Goal: Task Accomplishment & Management: Manage account settings

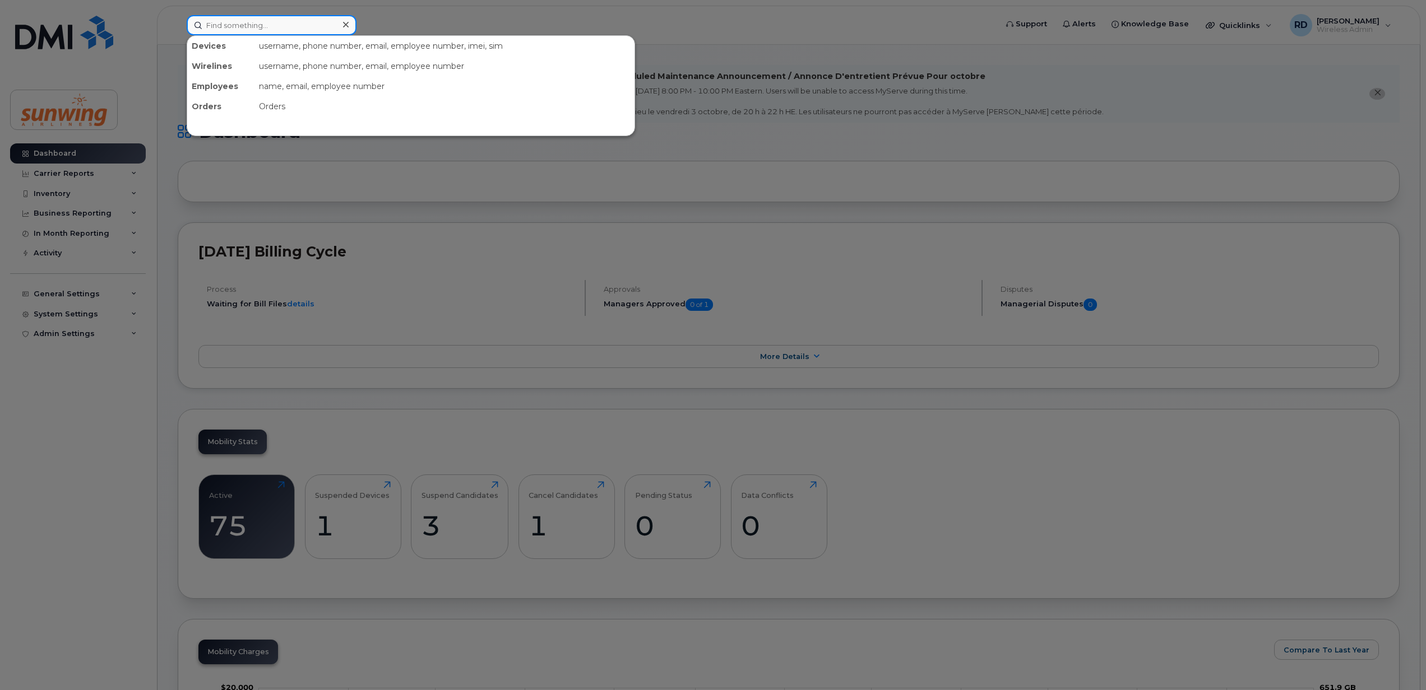
click at [249, 27] on input at bounding box center [272, 25] width 170 height 20
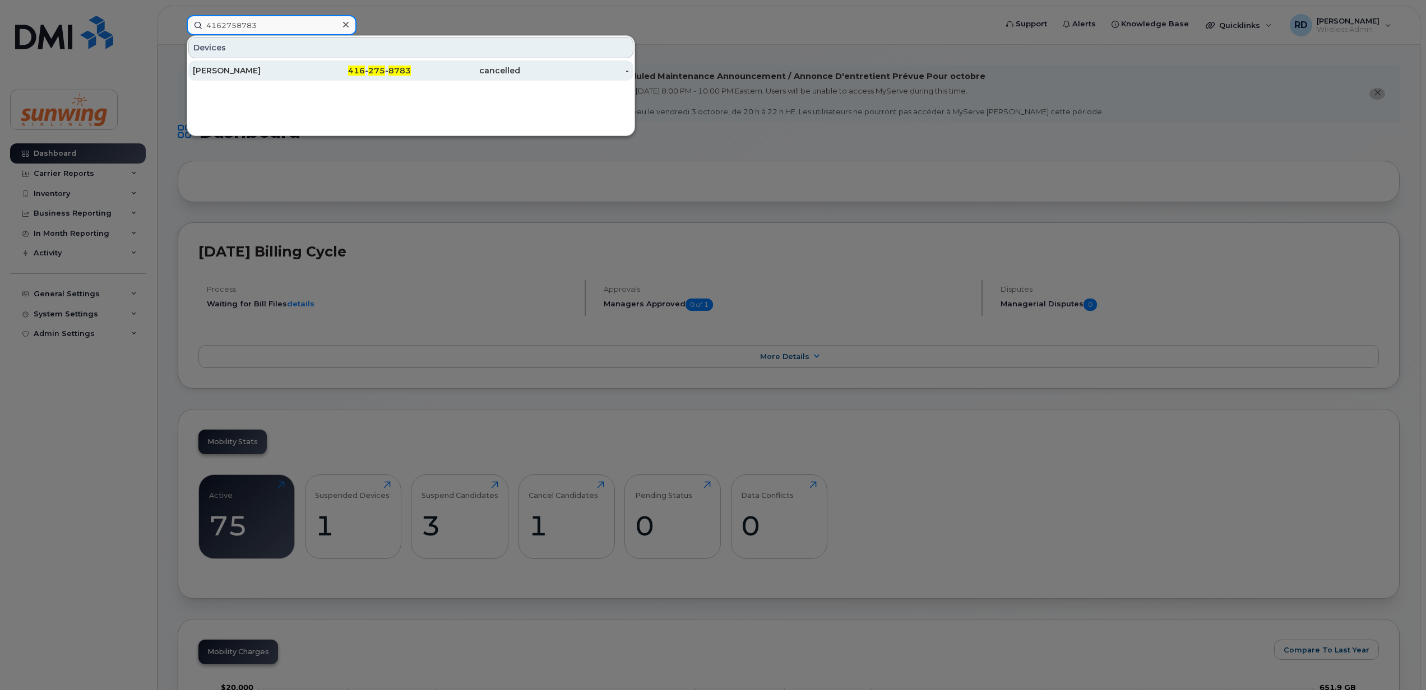
type input "4162758783"
click at [234, 72] on div "[PERSON_NAME]" at bounding box center [247, 70] width 109 height 11
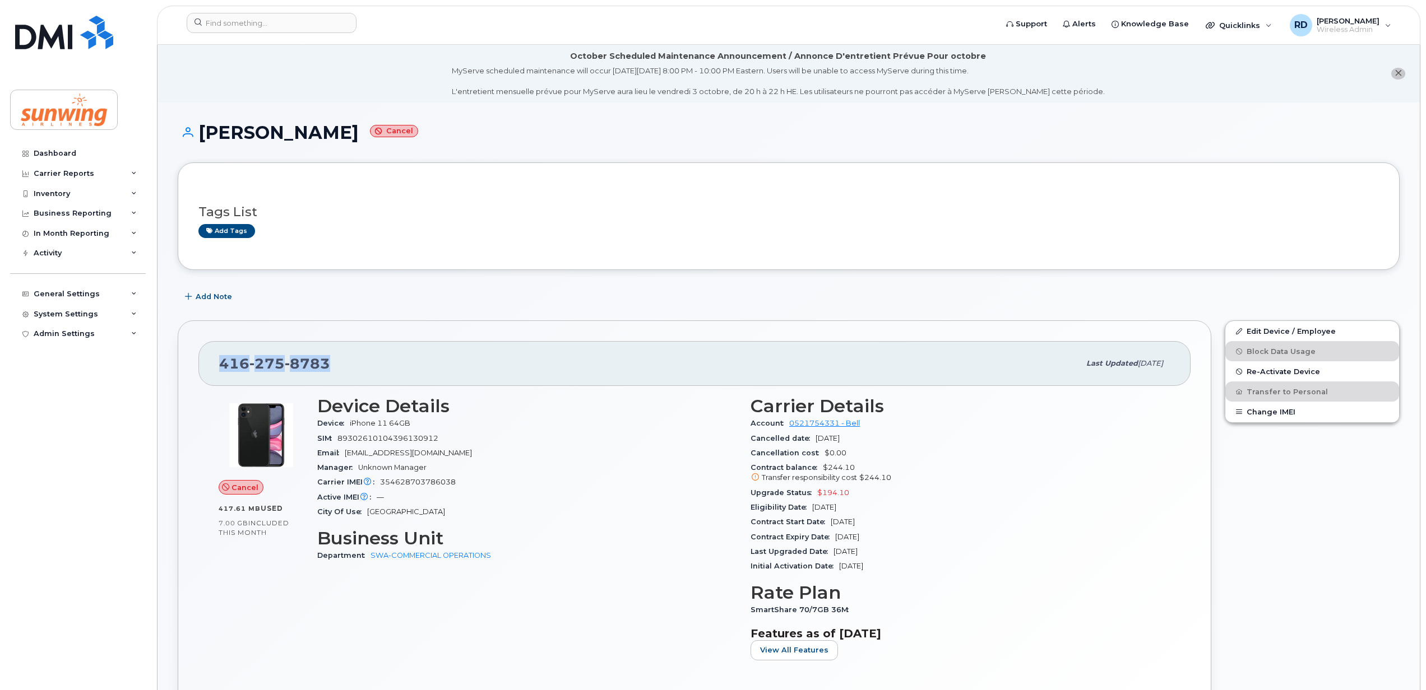
drag, startPoint x: 342, startPoint y: 364, endPoint x: 202, endPoint y: 363, distance: 139.5
click at [202, 363] on div "416 275 8783 Last updated Sep 29, 2025" at bounding box center [694, 363] width 992 height 45
drag, startPoint x: 202, startPoint y: 363, endPoint x: 228, endPoint y: 361, distance: 25.3
copy span "416 275 8783"
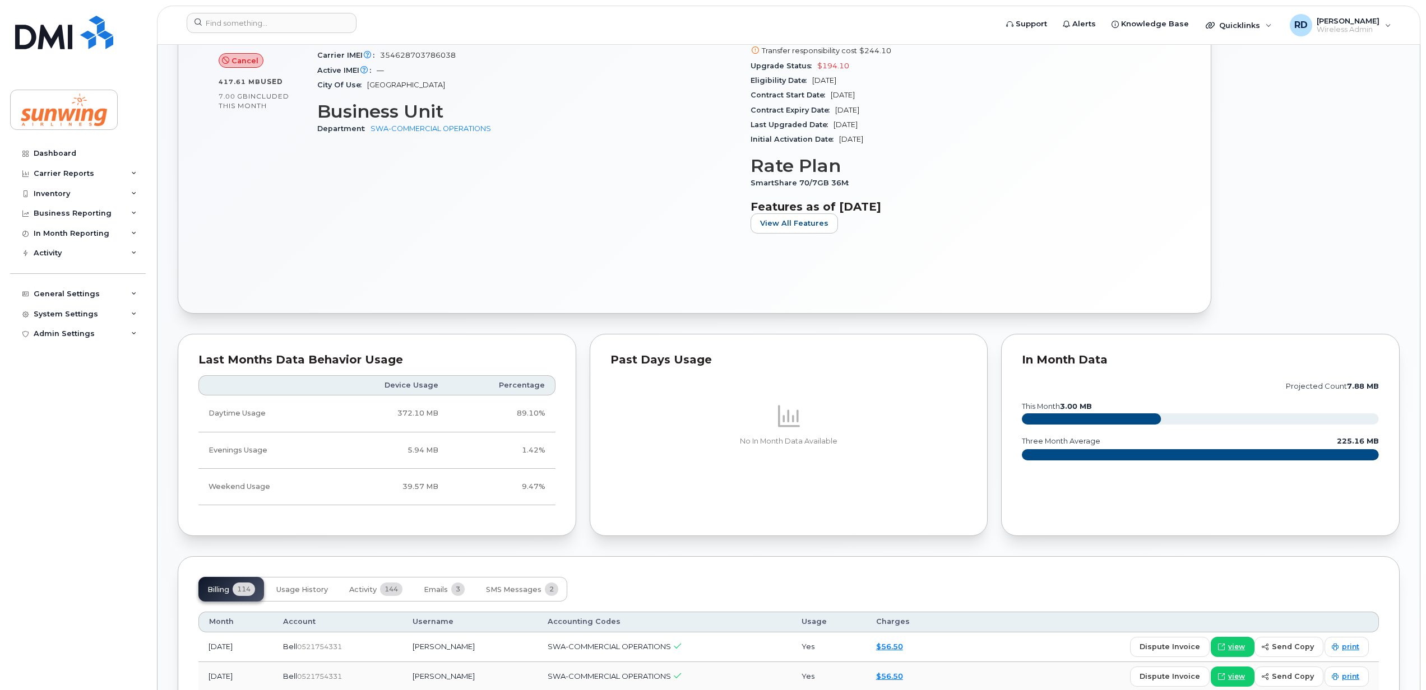
scroll to position [149, 0]
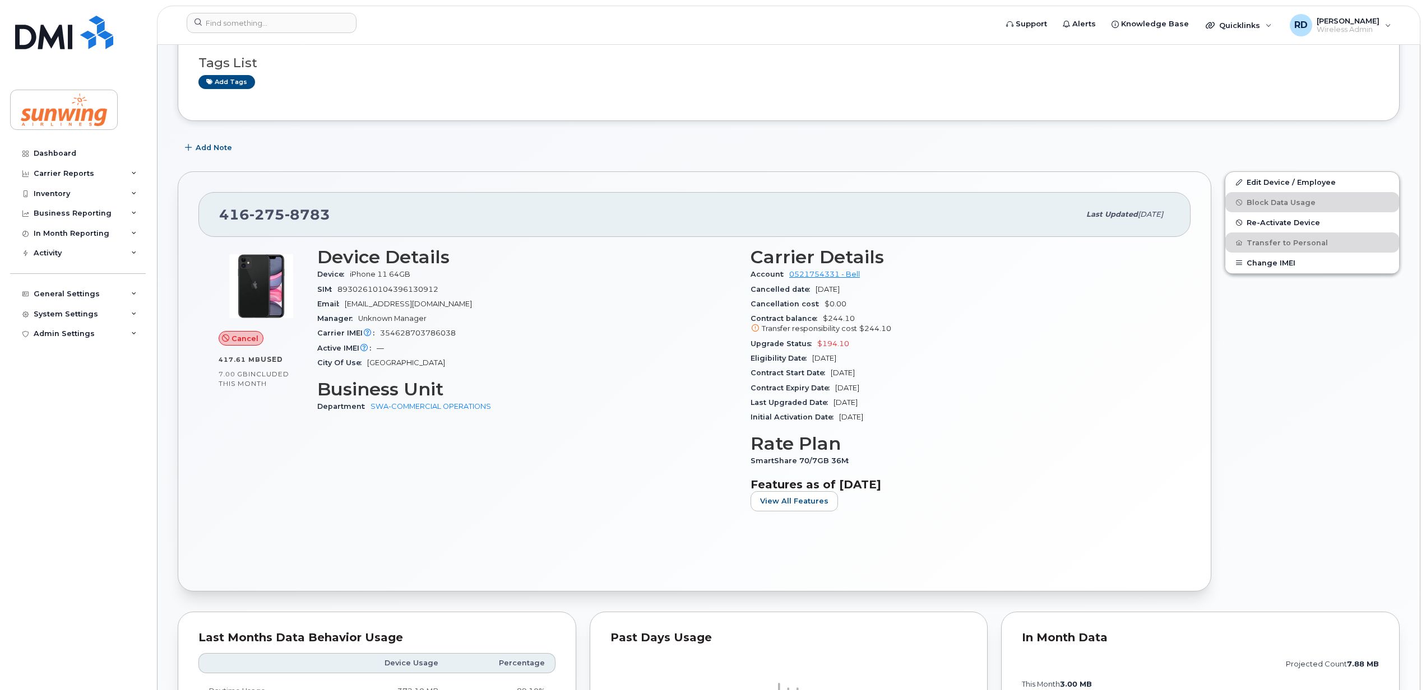
click at [588, 449] on div "Device Details Device iPhone 11 64GB SIM 89302610104396130912 Email KPatterson@…" at bounding box center [526, 383] width 433 height 286
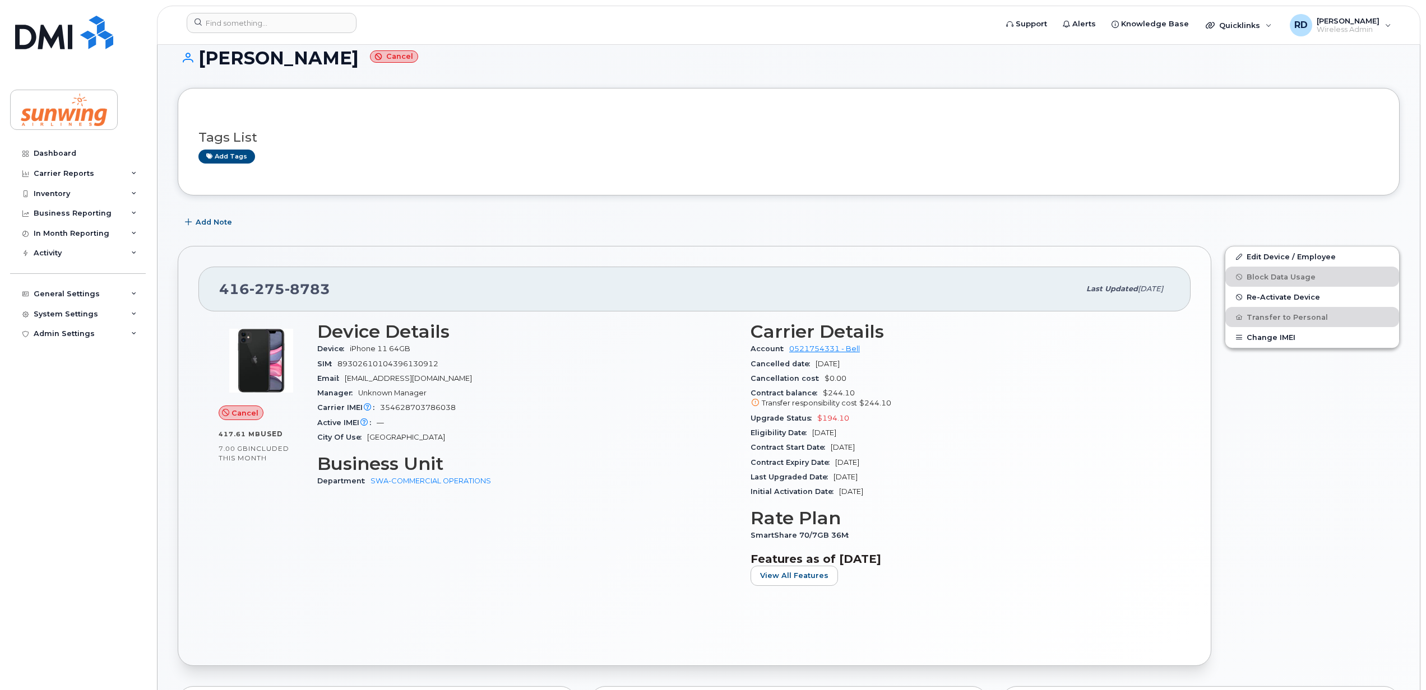
scroll to position [0, 0]
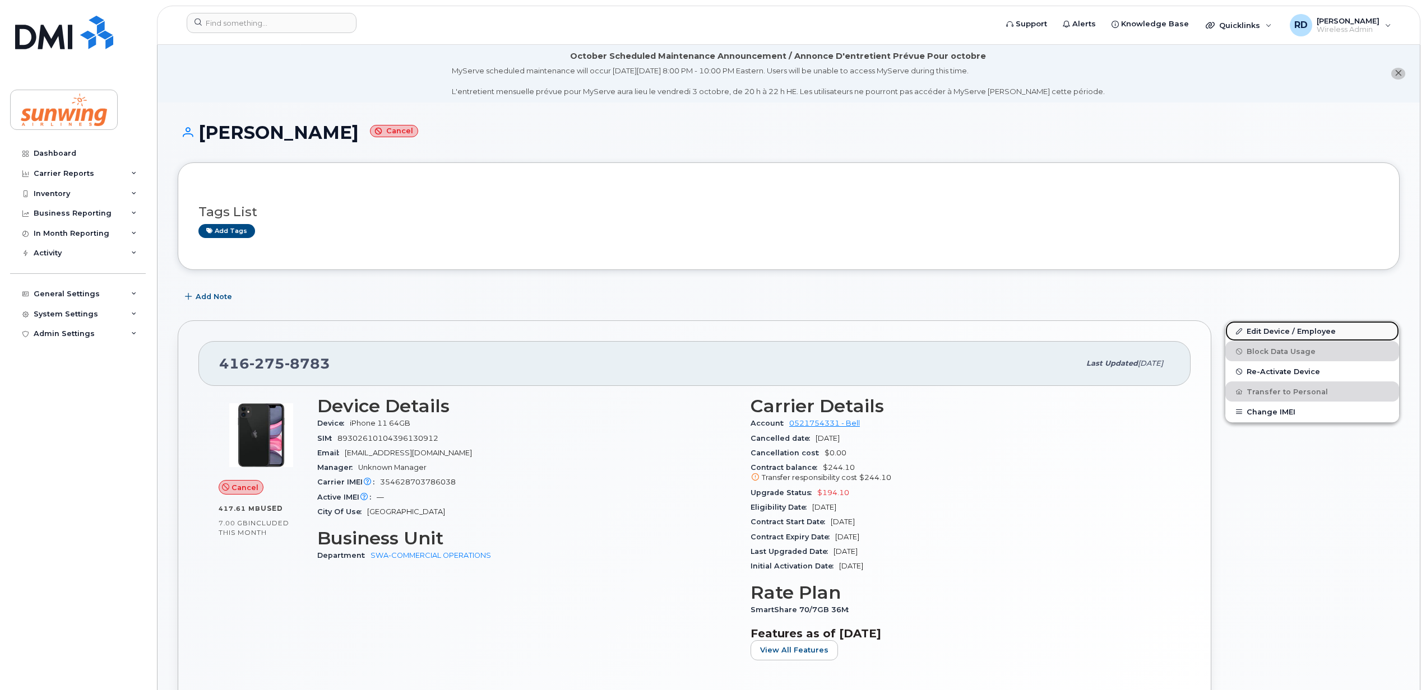
click at [1275, 331] on link "Edit Device / Employee" at bounding box center [1312, 331] width 174 height 20
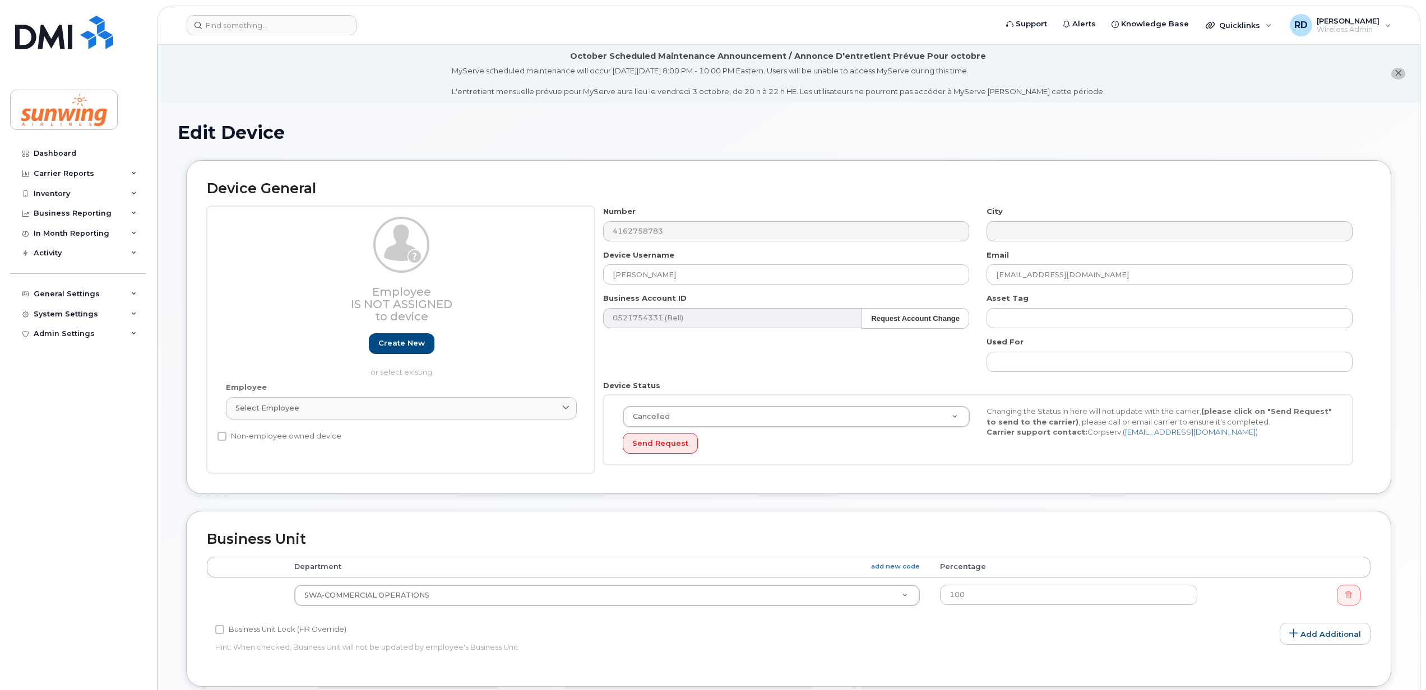
select select "25365"
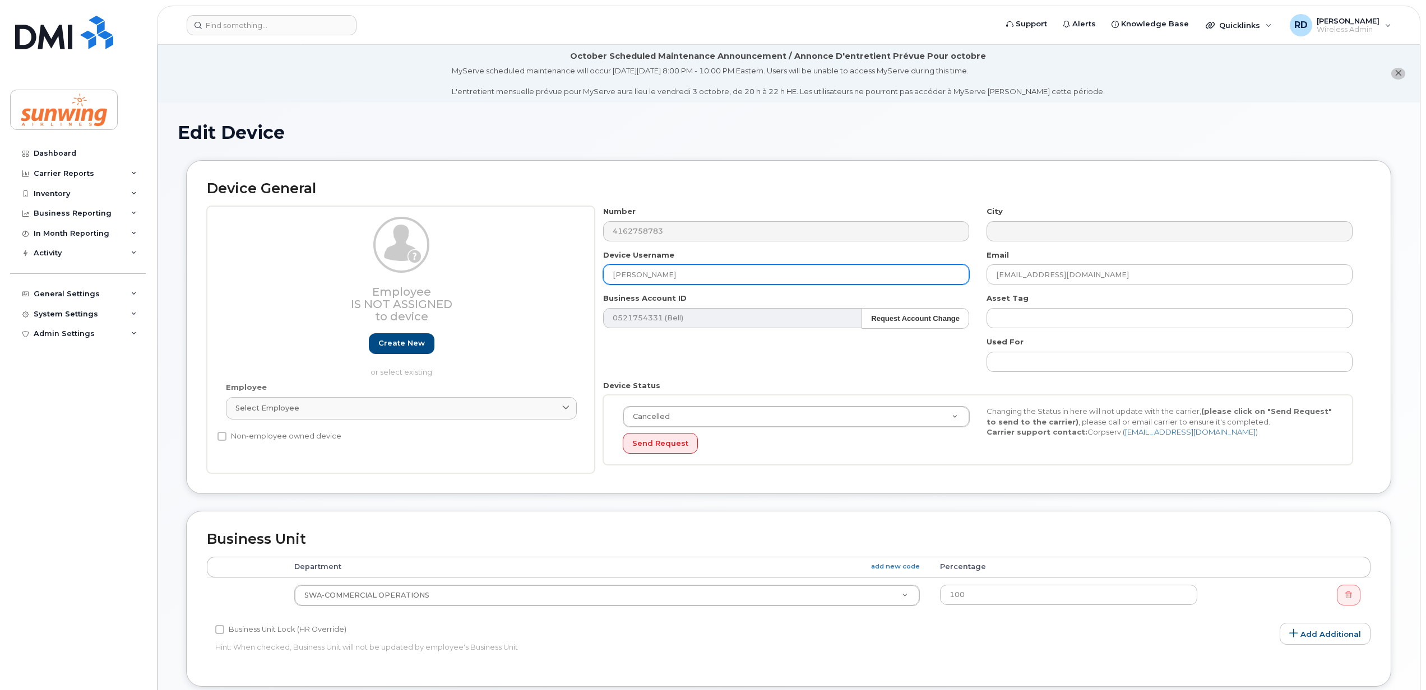
click at [704, 276] on input "[PERSON_NAME]" at bounding box center [786, 275] width 366 height 20
type input "K"
click at [622, 278] on input "text" at bounding box center [786, 275] width 366 height 20
type input "[PERSON_NAME]"
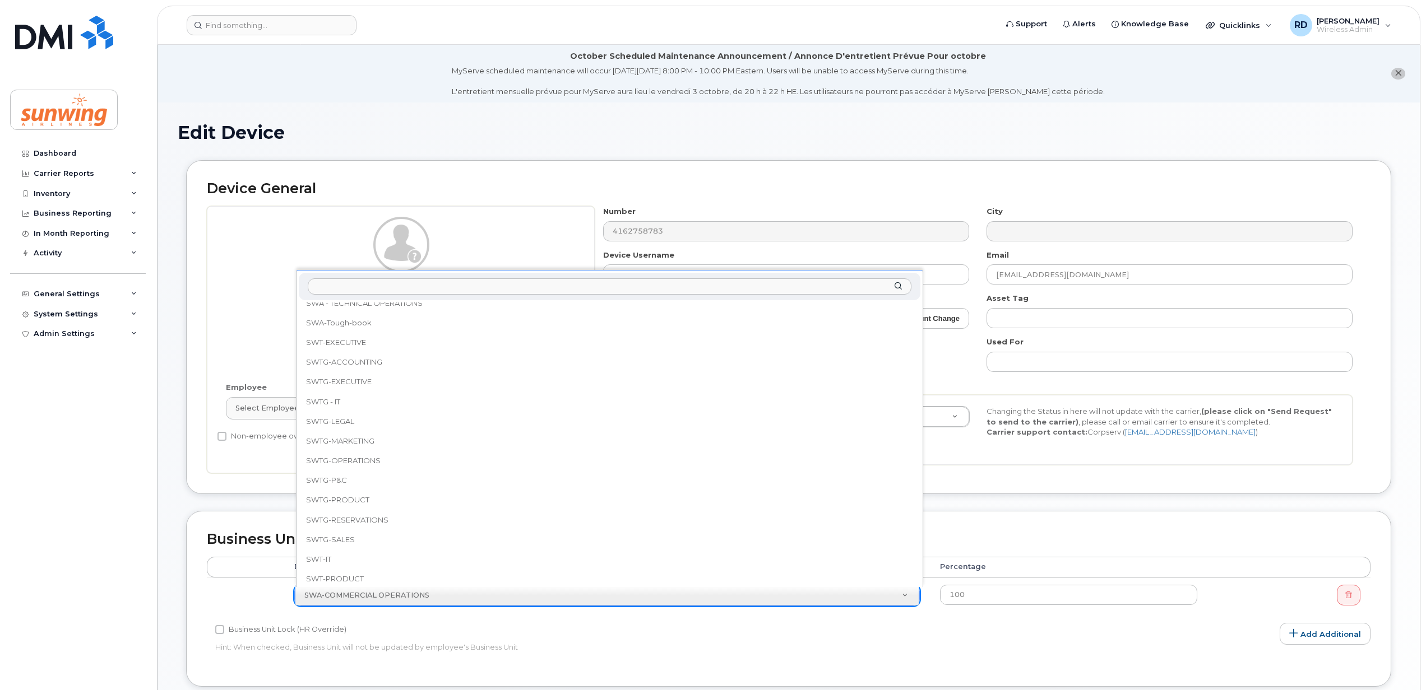
scroll to position [328, 0]
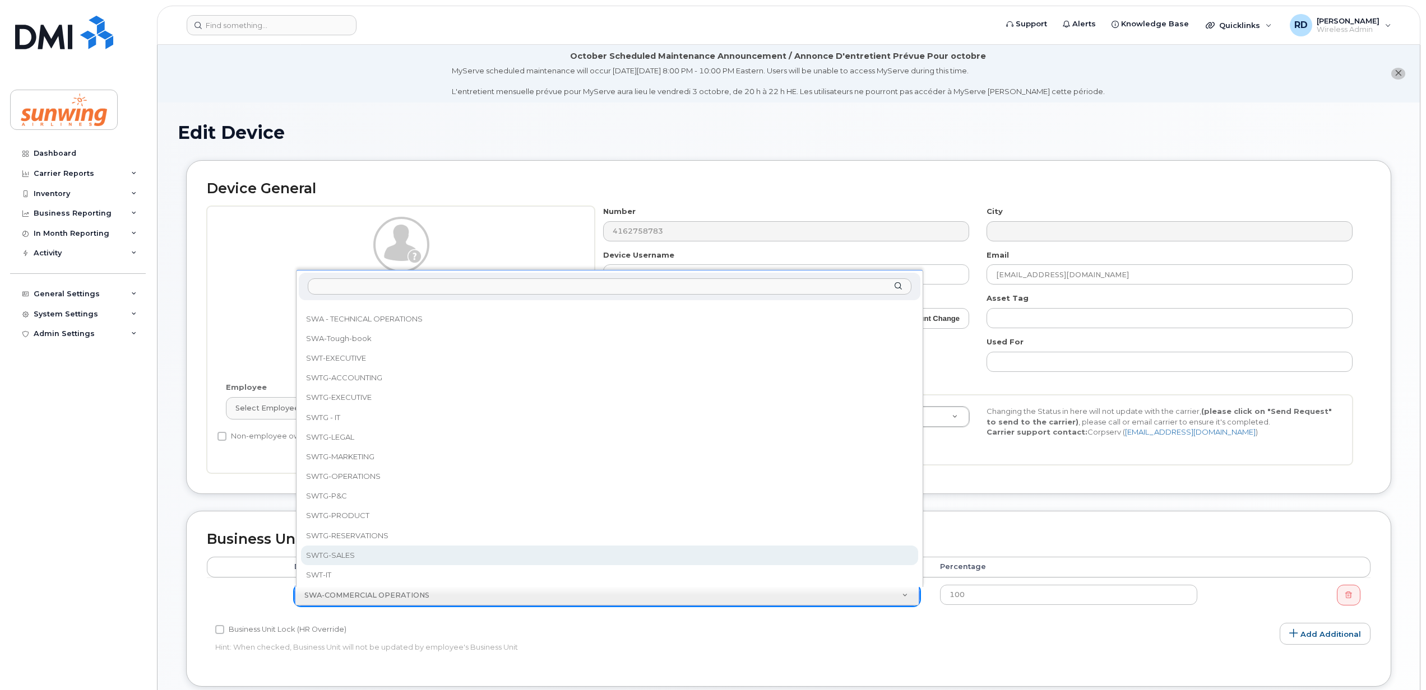
select select "43312"
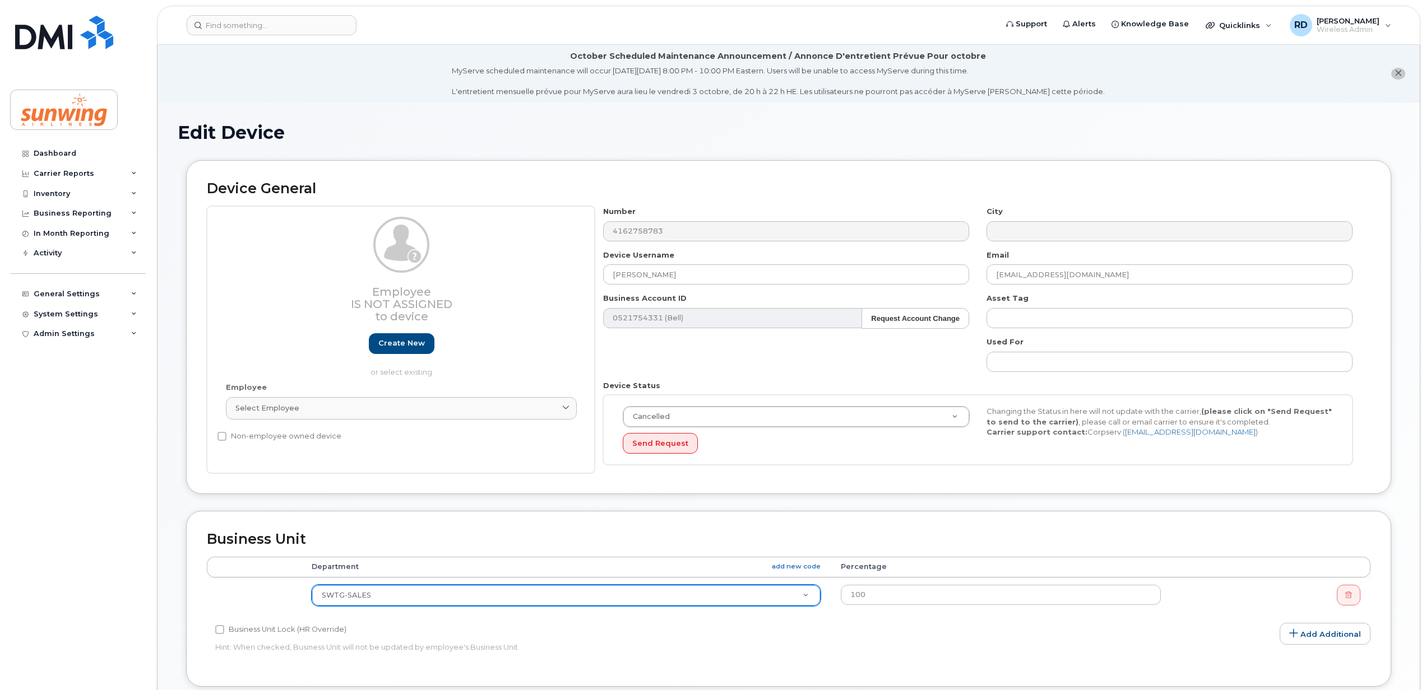
click at [1161, 633] on div "Accounting Categories Rules Accounting categories percentages must add up to 10…" at bounding box center [788, 611] width 1163 height 109
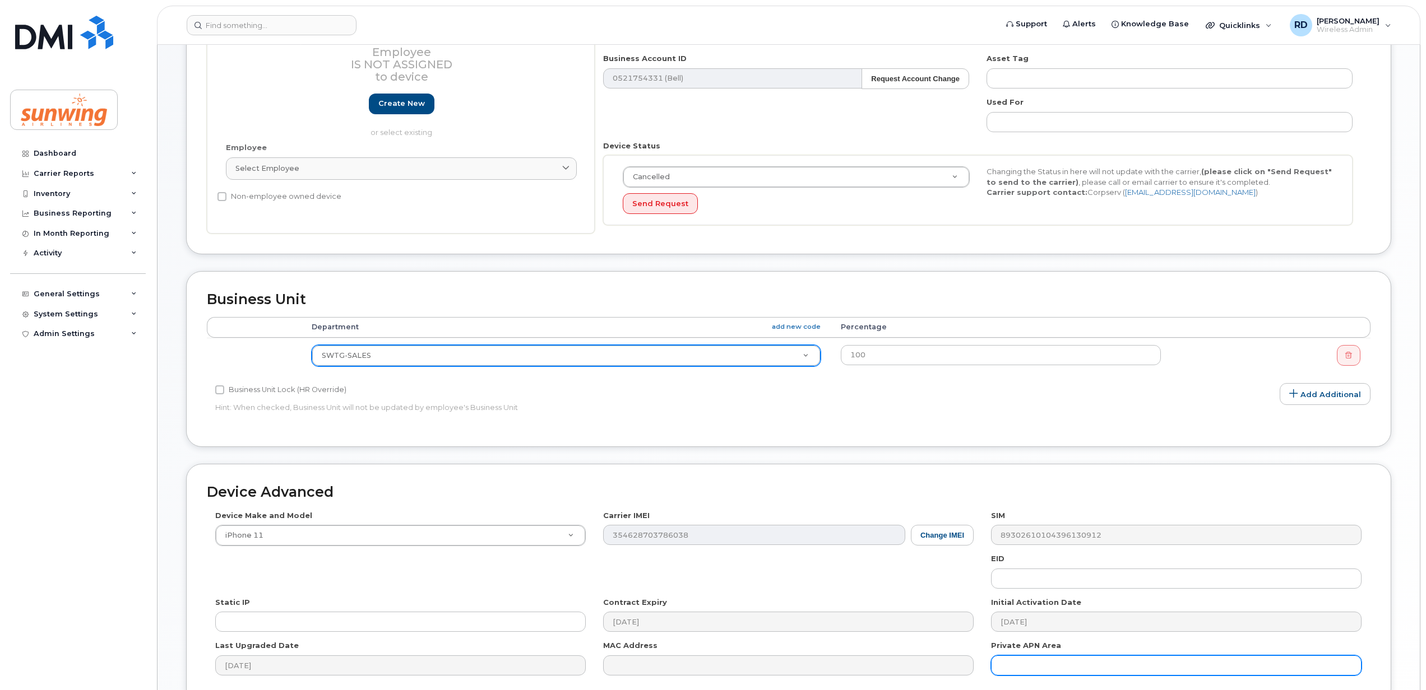
scroll to position [299, 0]
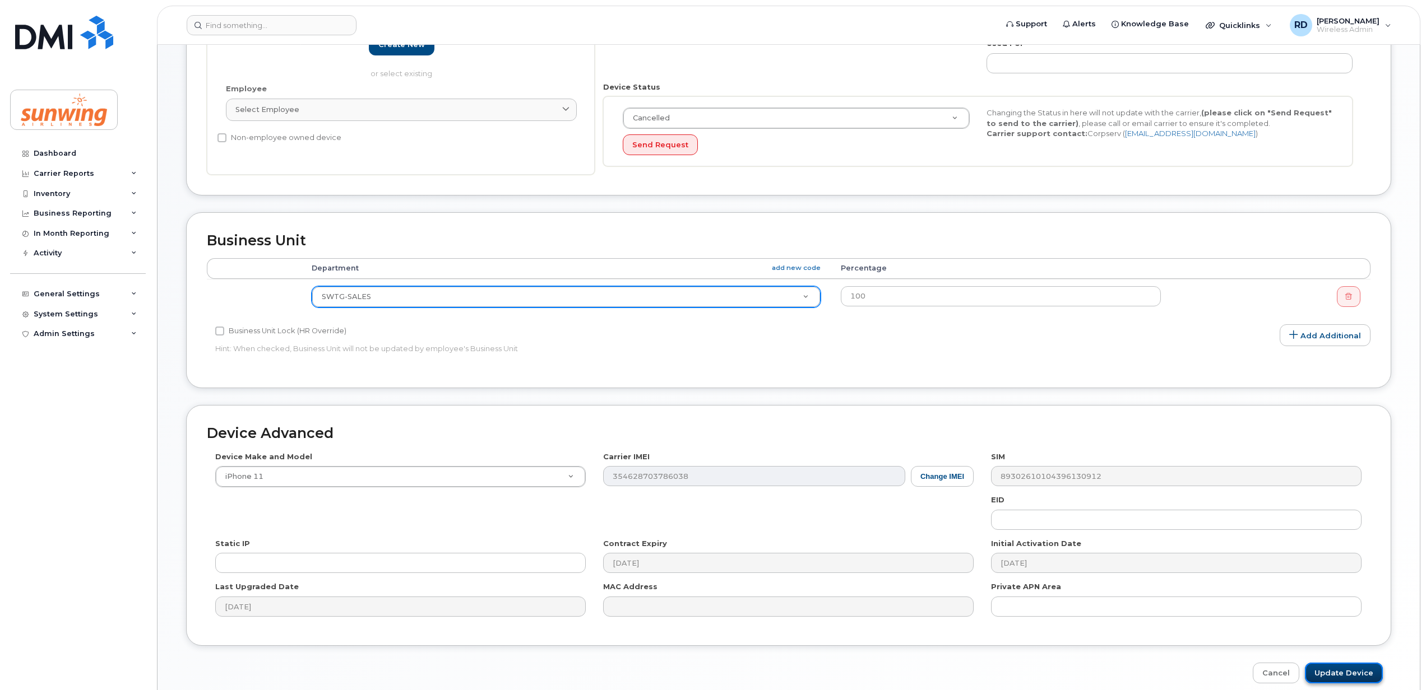
click at [1338, 673] on input "Update Device" at bounding box center [1344, 673] width 78 height 21
type input "Saving..."
